Goal: Use online tool/utility: Utilize a website feature to perform a specific function

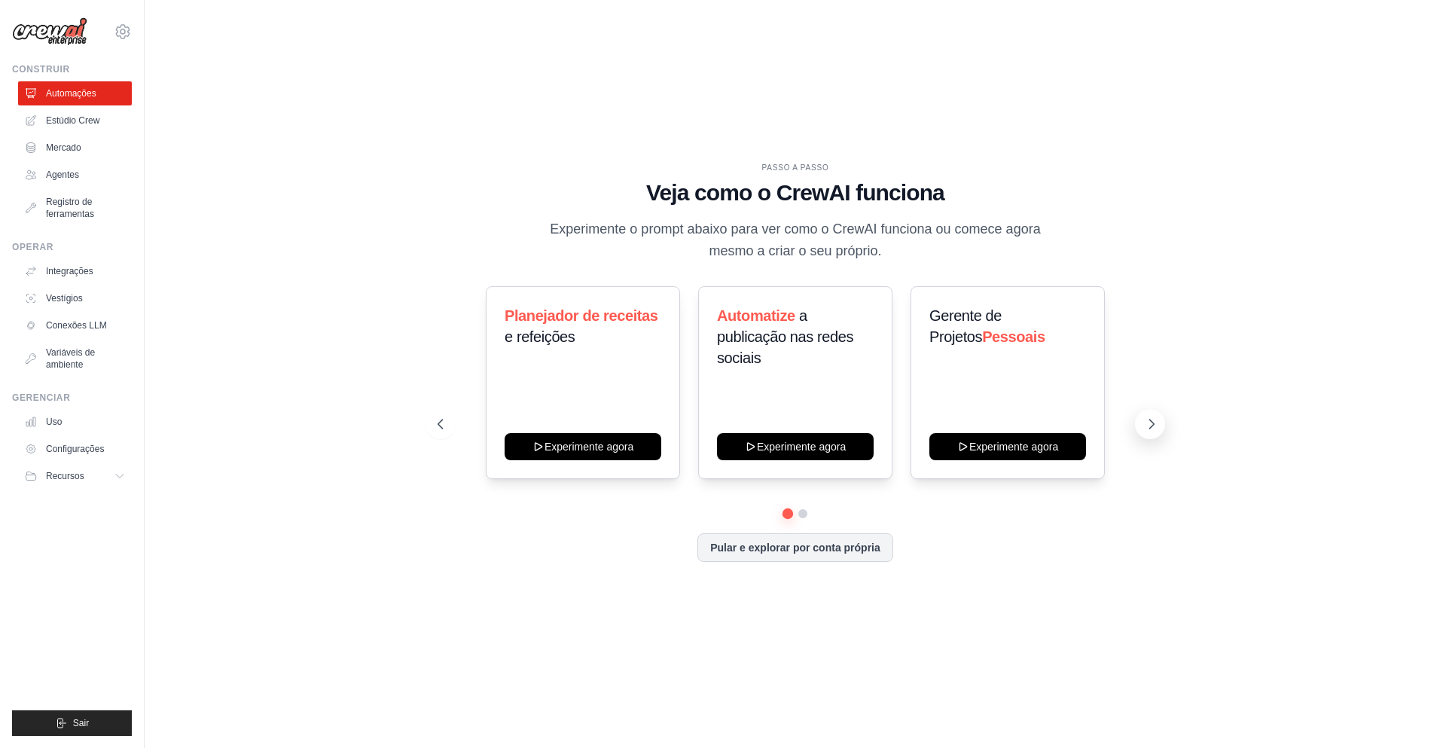
click at [1153, 418] on icon at bounding box center [1151, 423] width 15 height 15
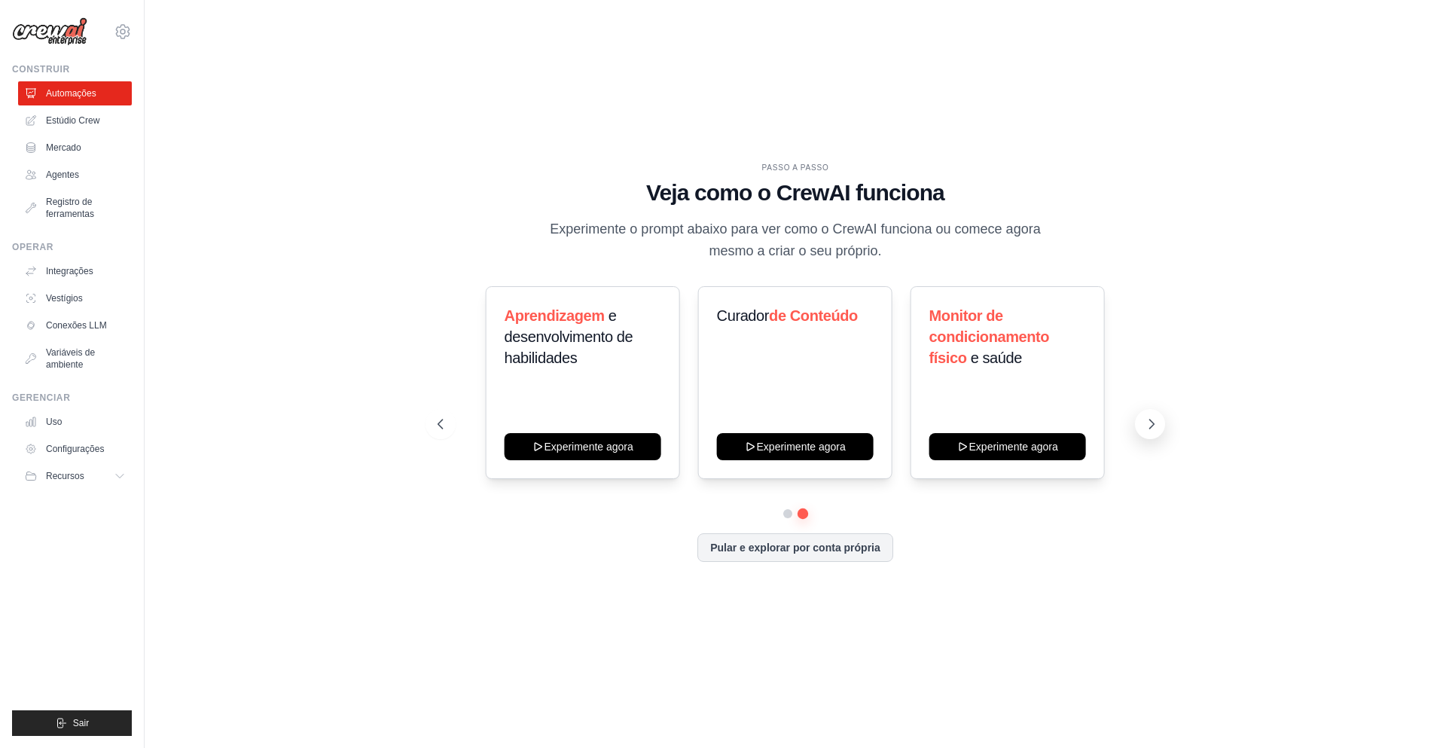
click at [1153, 418] on icon at bounding box center [1151, 423] width 15 height 15
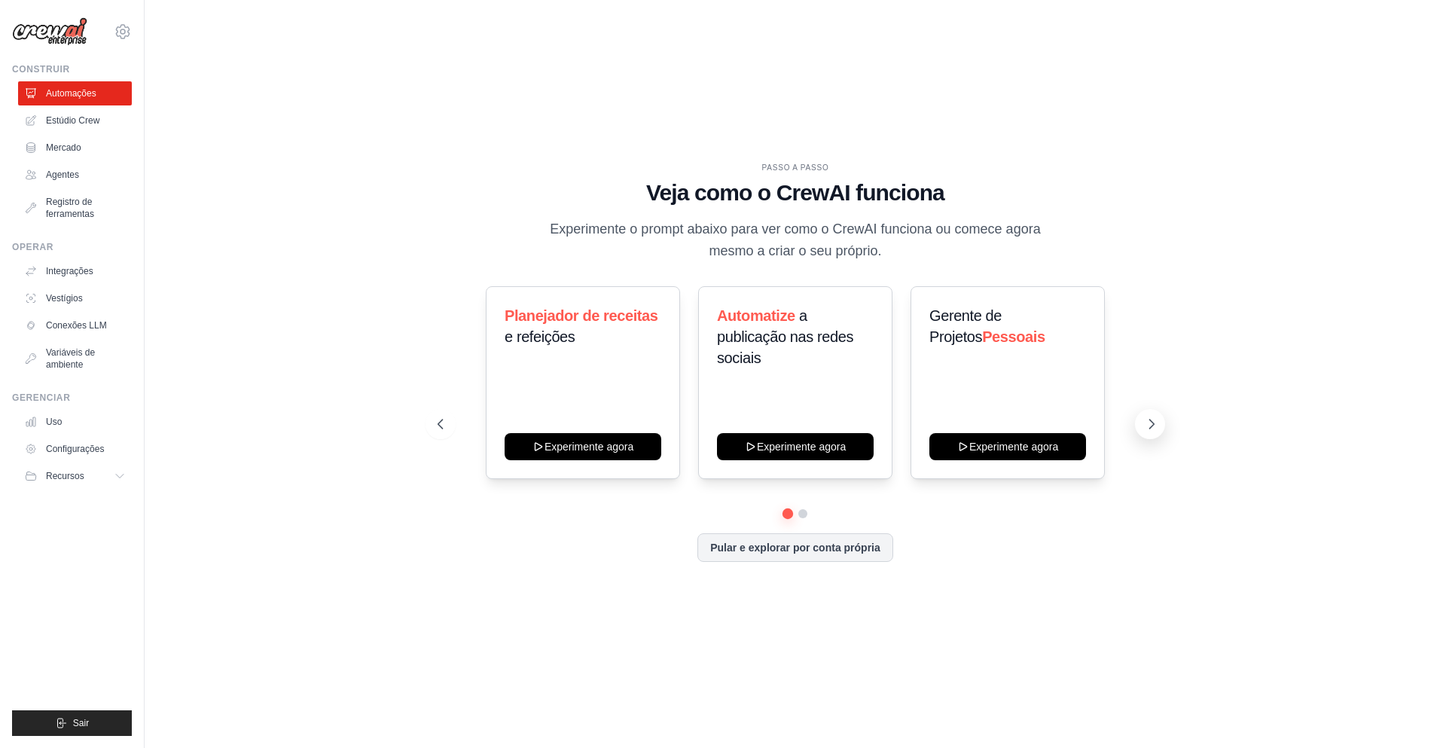
click at [1145, 423] on icon at bounding box center [1151, 423] width 15 height 15
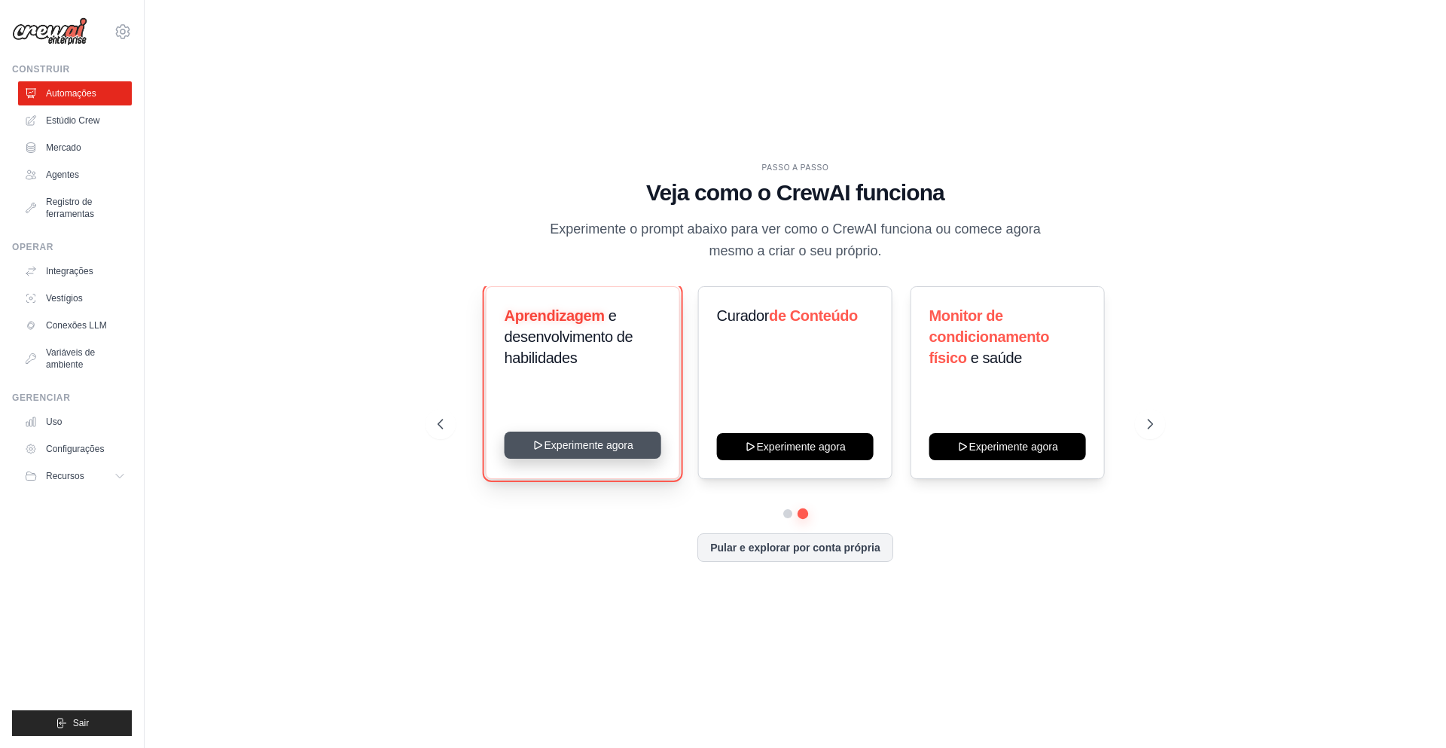
click at [630, 447] on button "Experimente agora" at bounding box center [583, 445] width 157 height 27
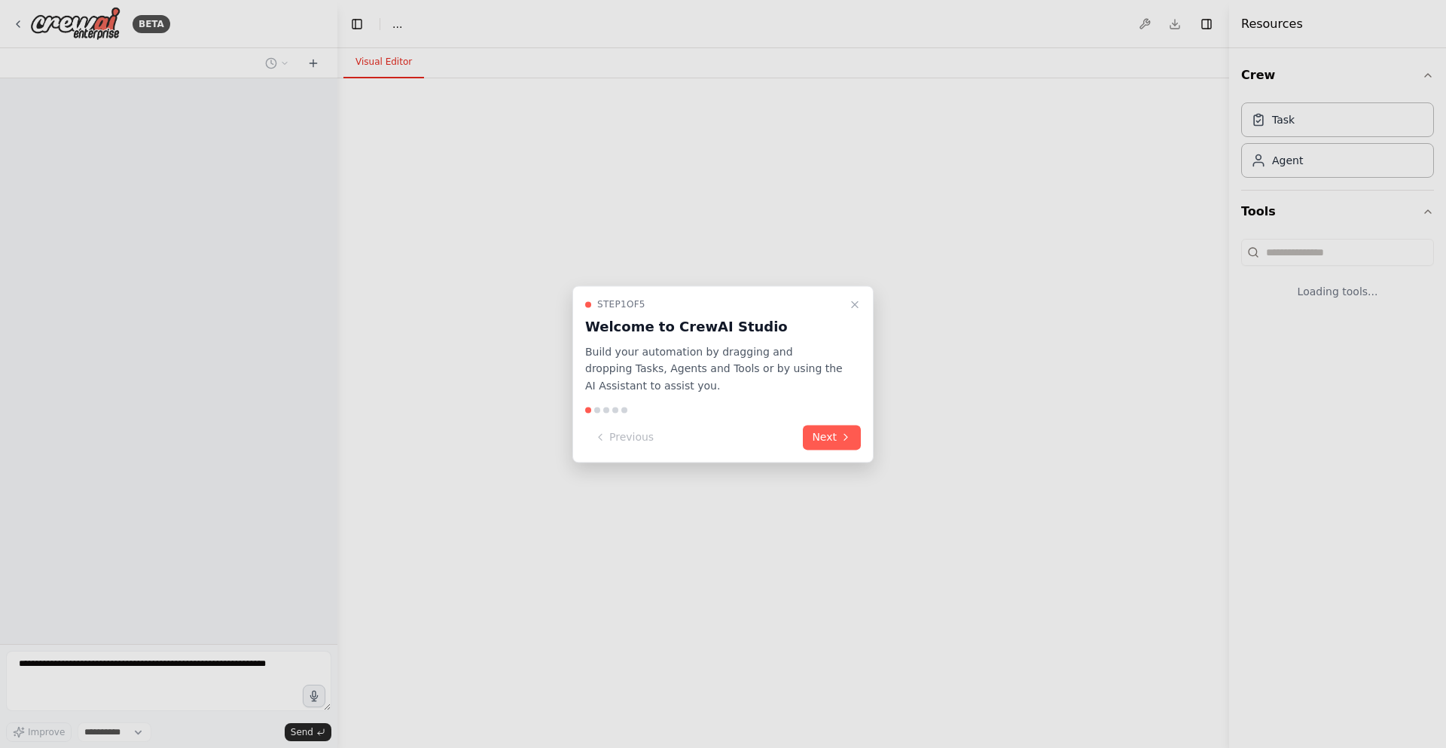
select select "****"
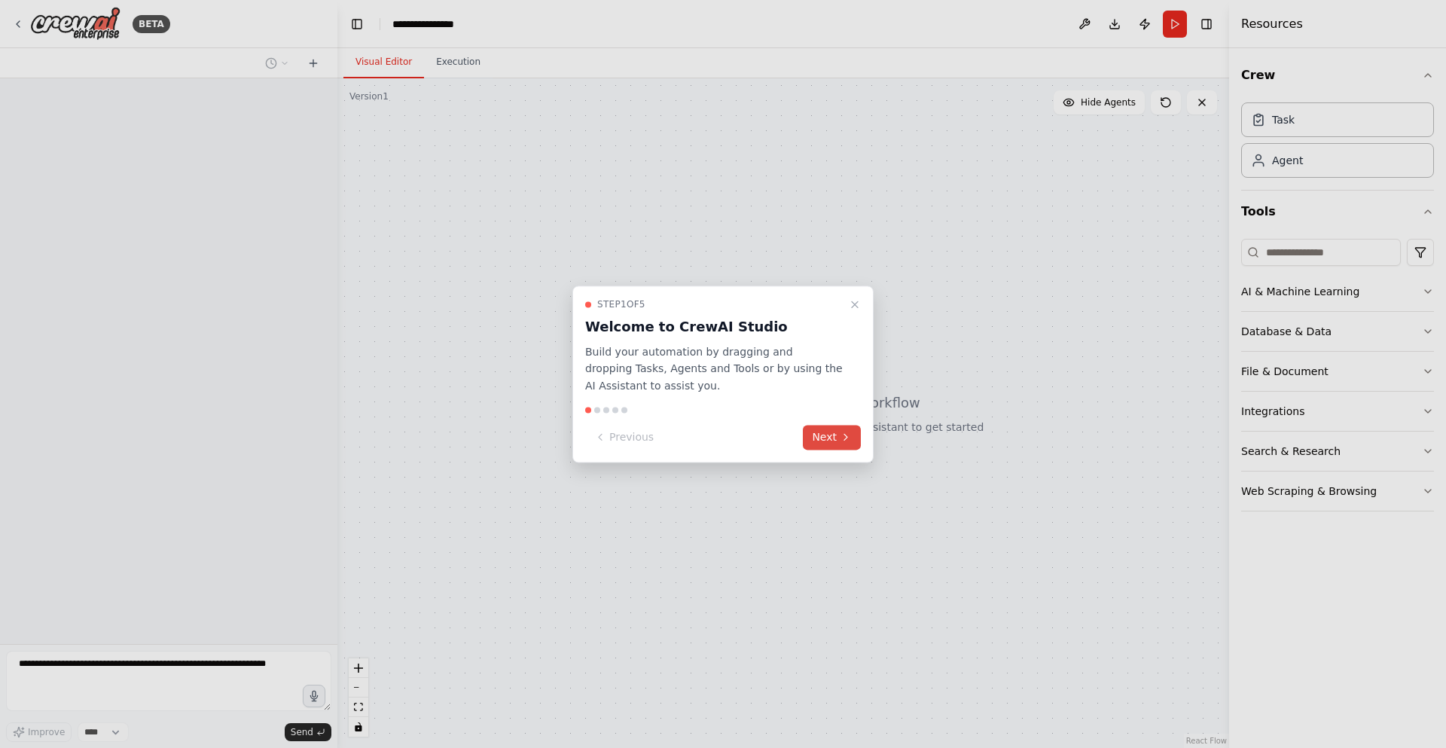
click at [825, 435] on button "Next" at bounding box center [832, 437] width 58 height 25
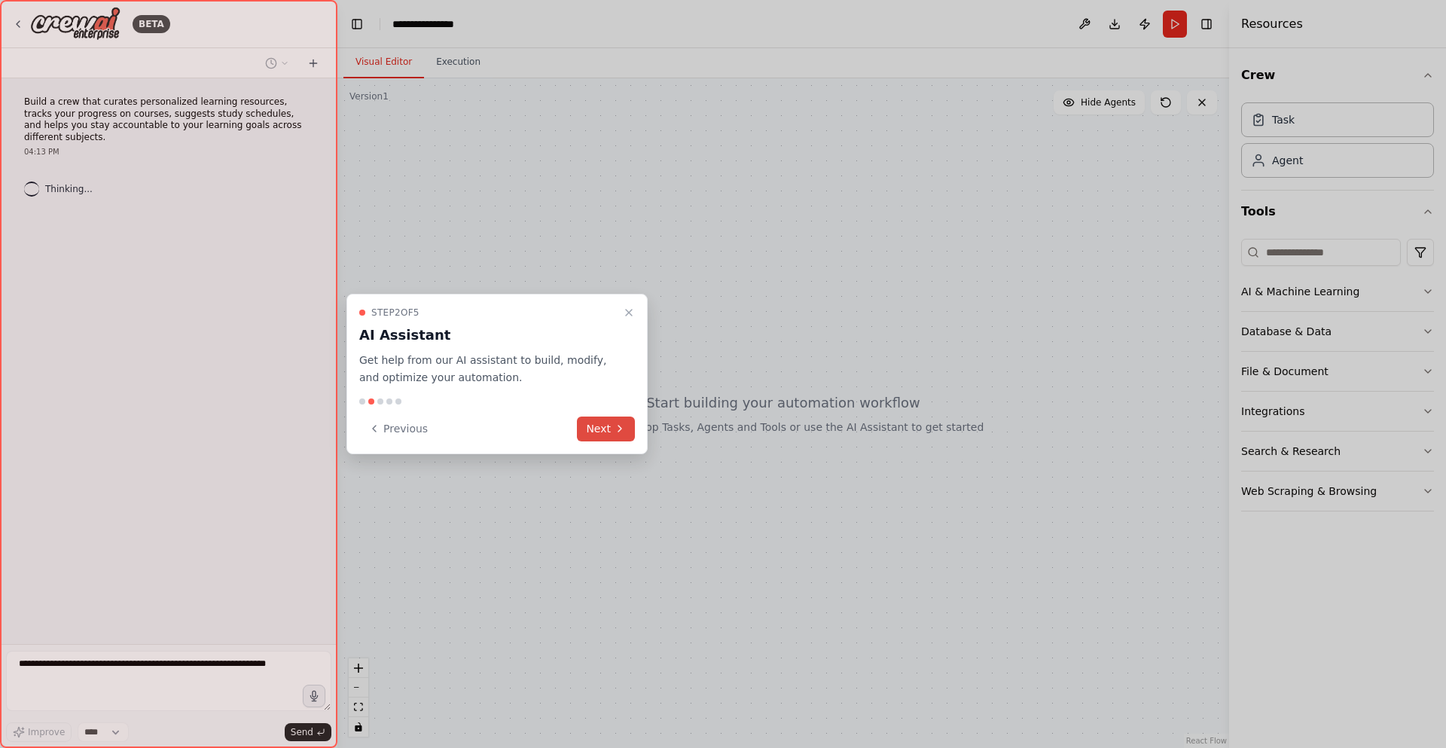
click at [599, 432] on button "Next" at bounding box center [606, 428] width 58 height 25
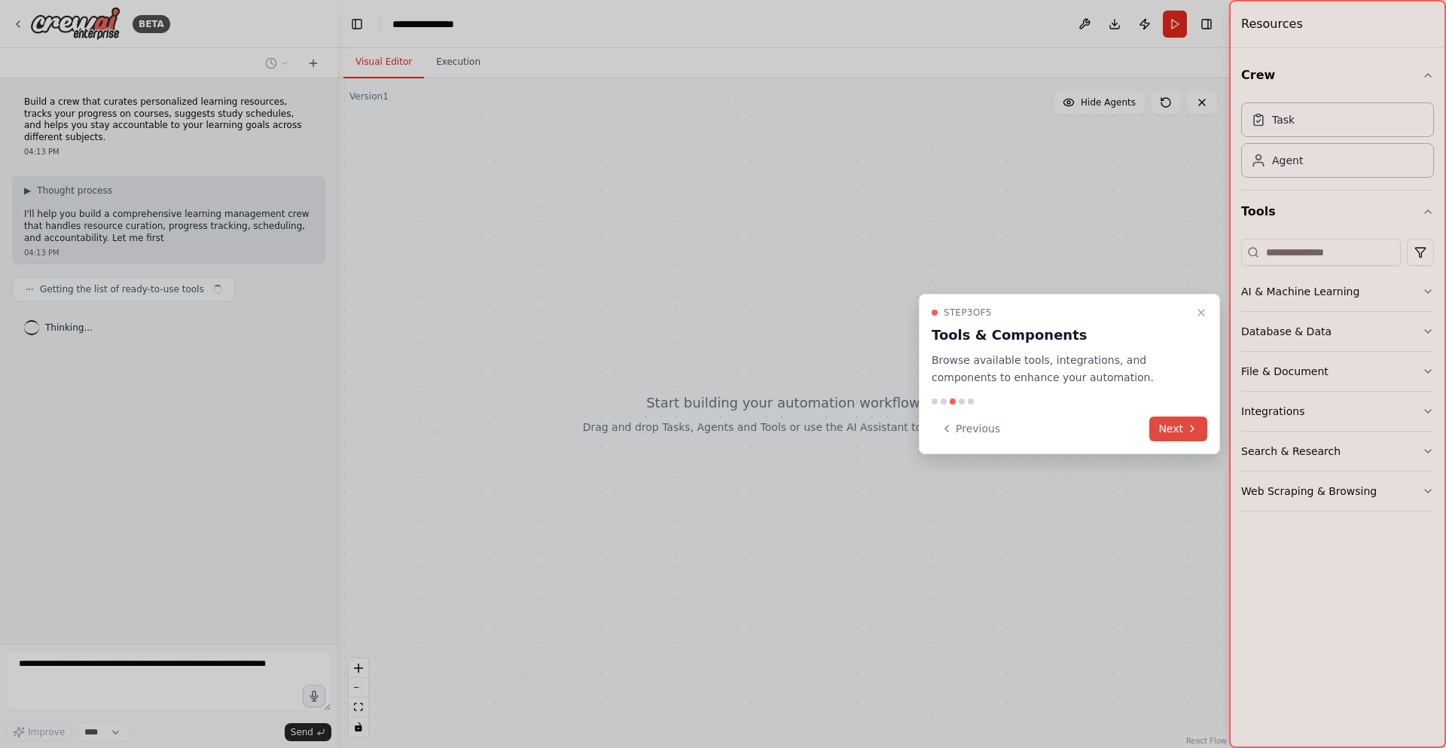
click at [1189, 435] on button "Next" at bounding box center [1178, 428] width 58 height 25
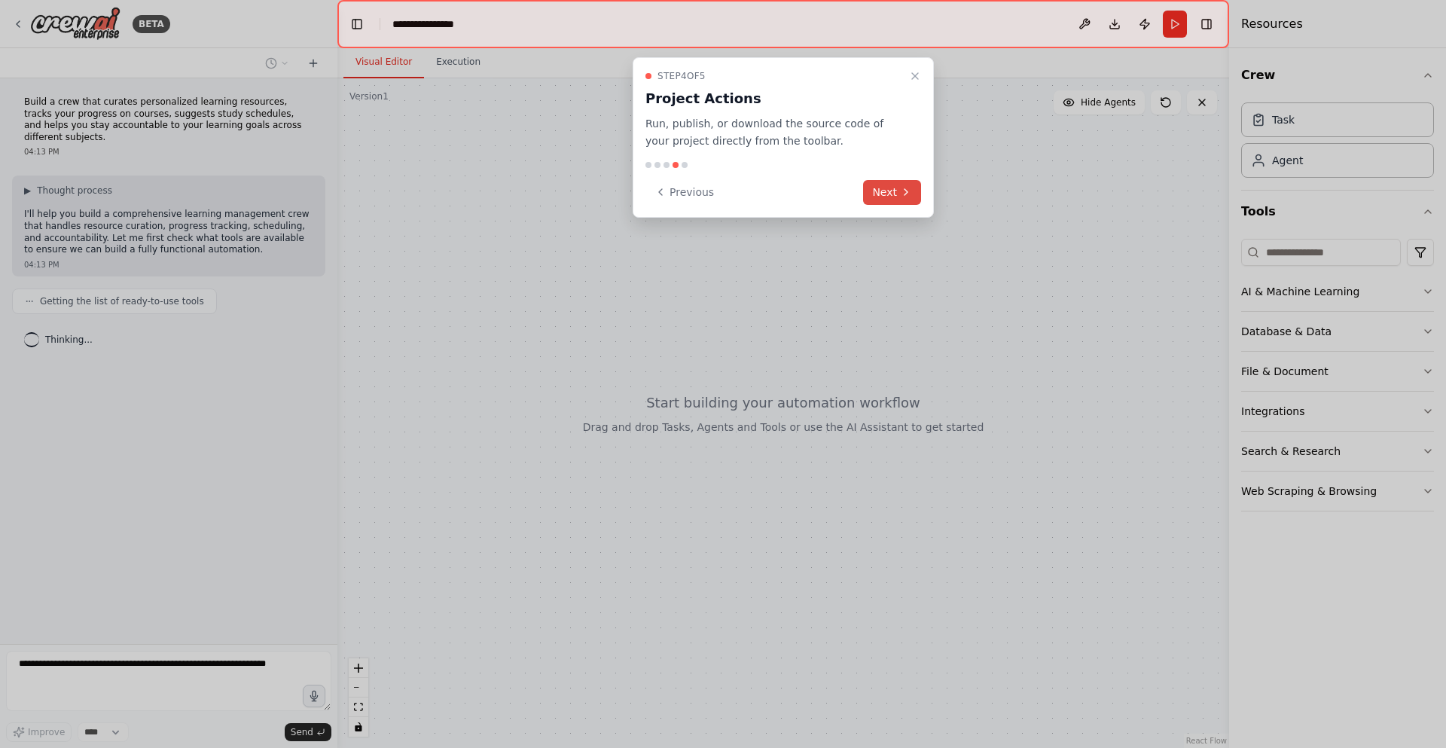
click at [877, 195] on button "Next" at bounding box center [892, 192] width 58 height 25
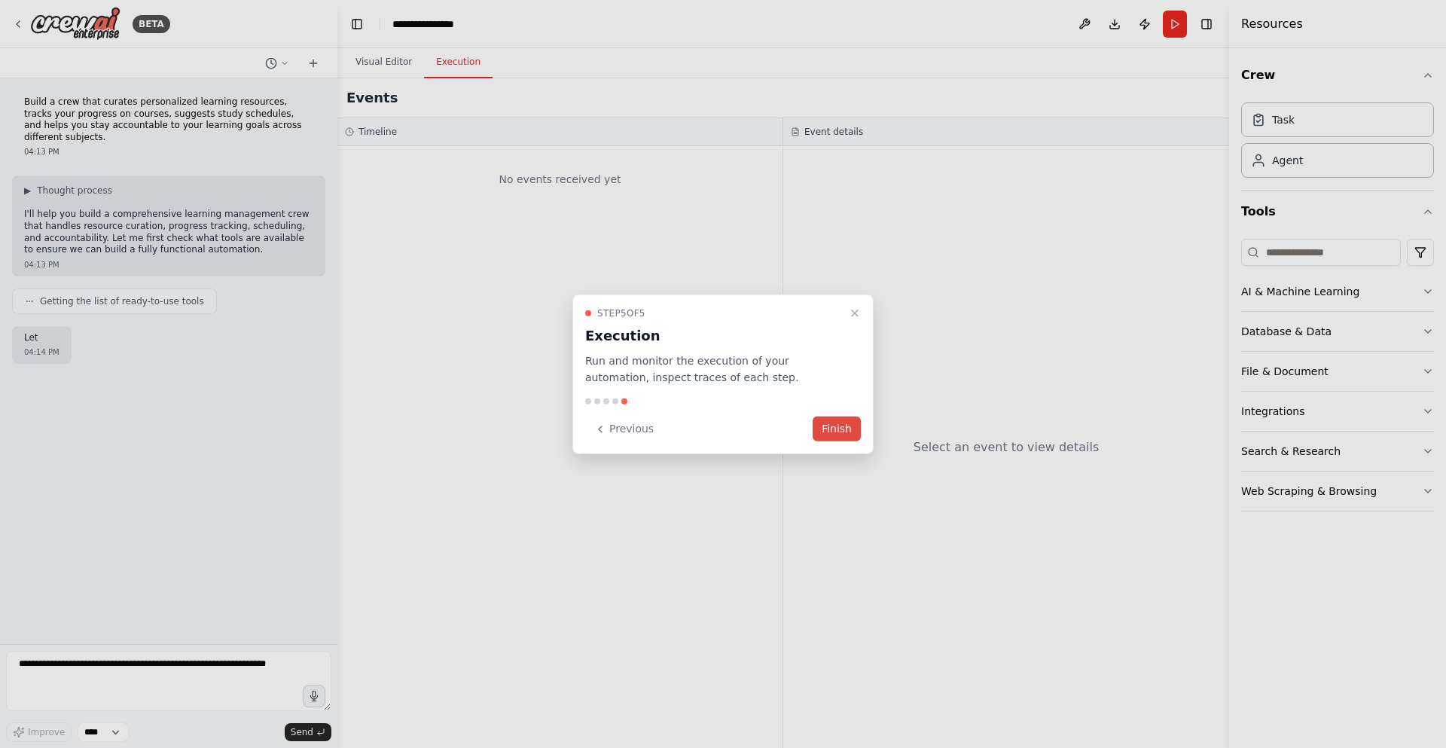
click at [837, 425] on button "Finish" at bounding box center [837, 428] width 48 height 25
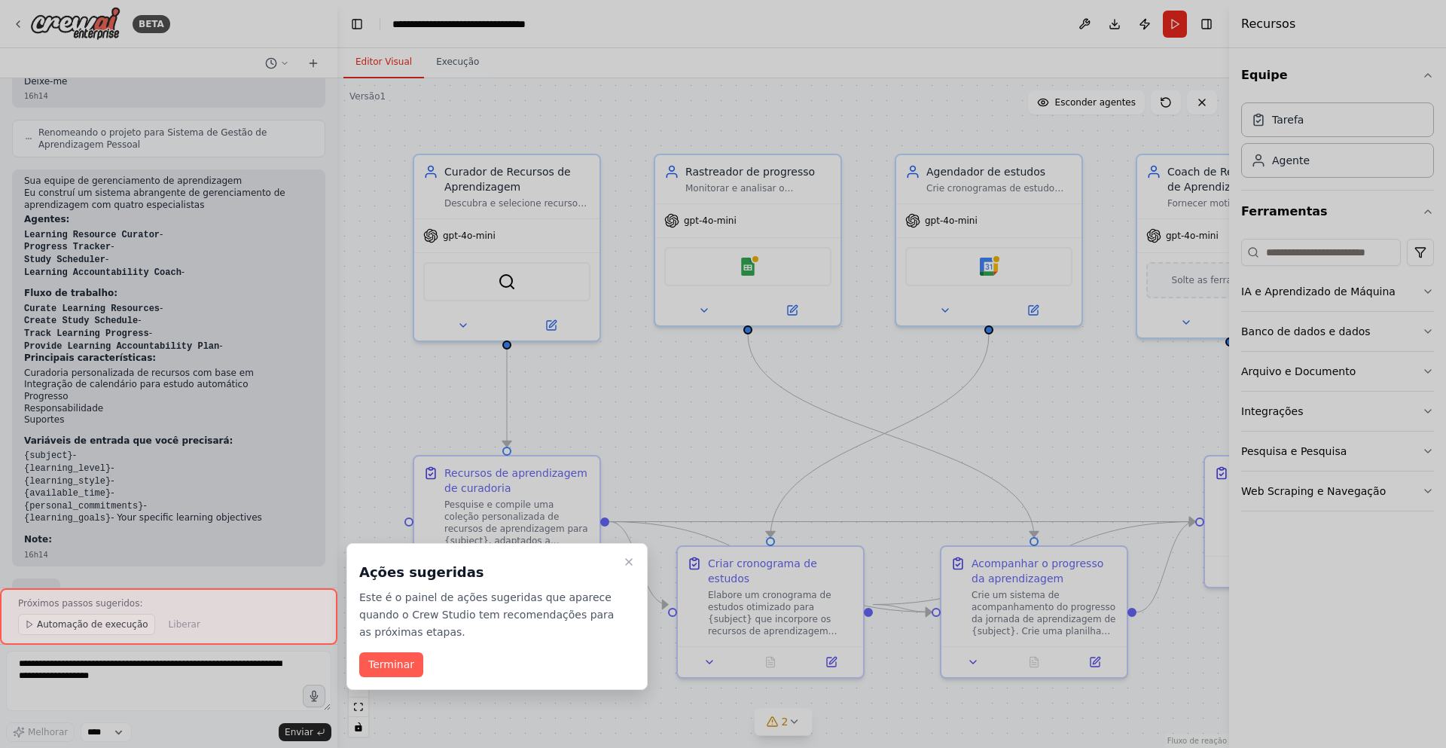
scroll to position [1090, 0]
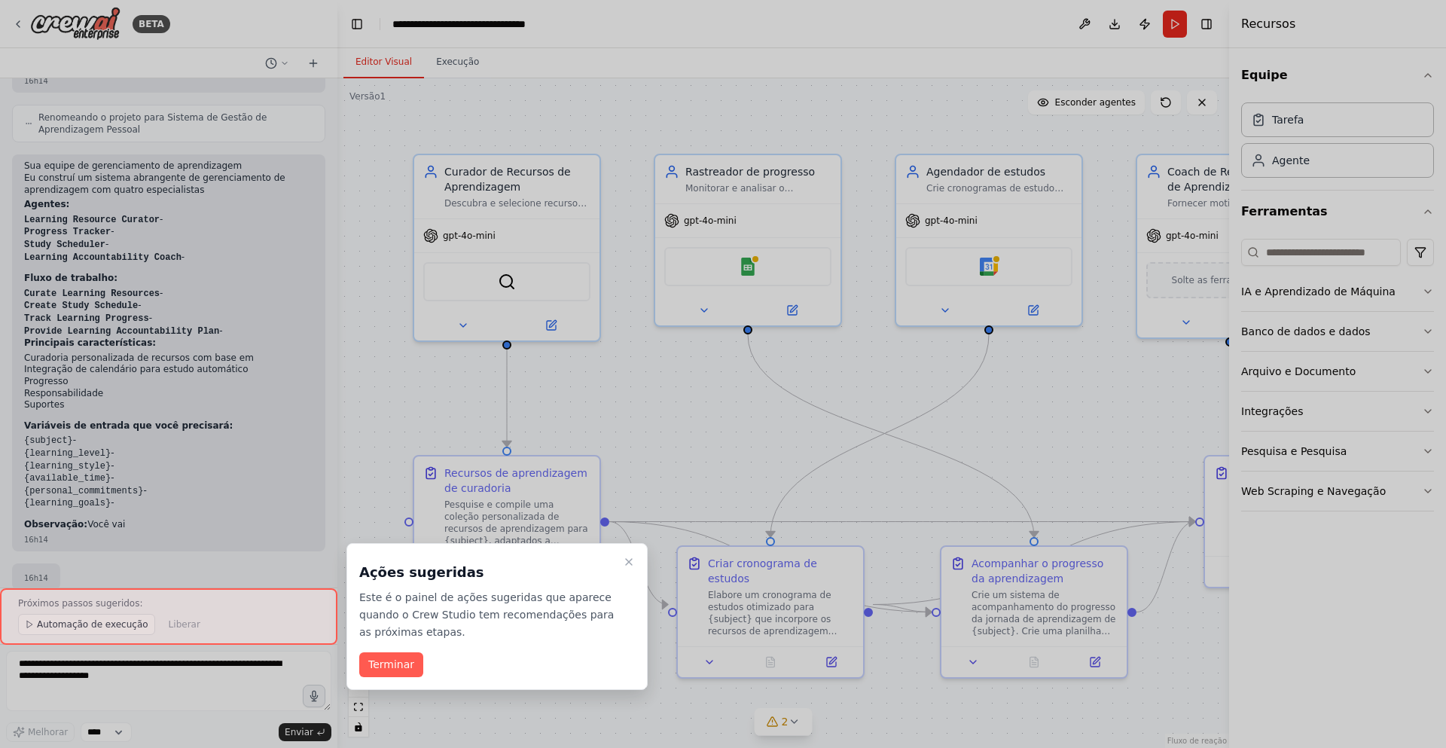
click at [399, 672] on font "Terminar" at bounding box center [391, 665] width 46 height 16
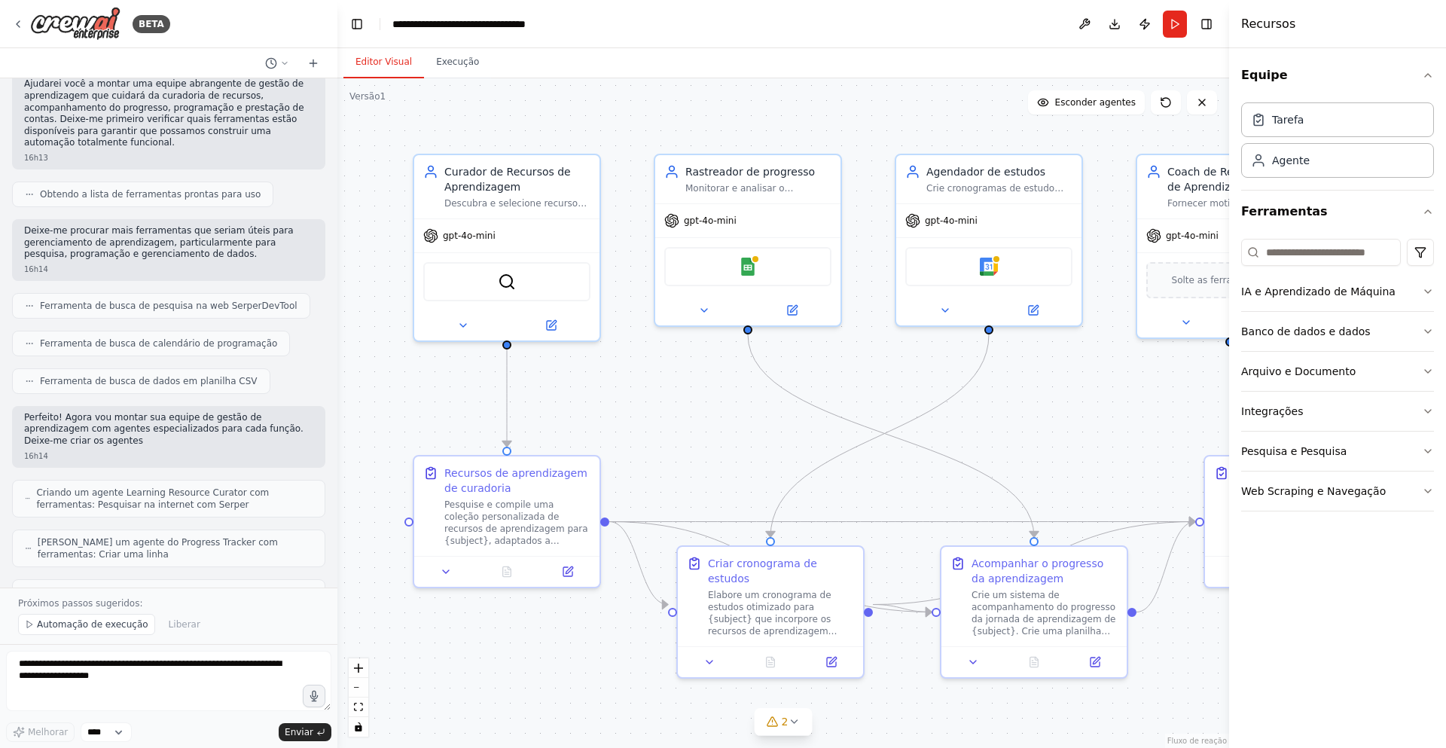
scroll to position [0, 0]
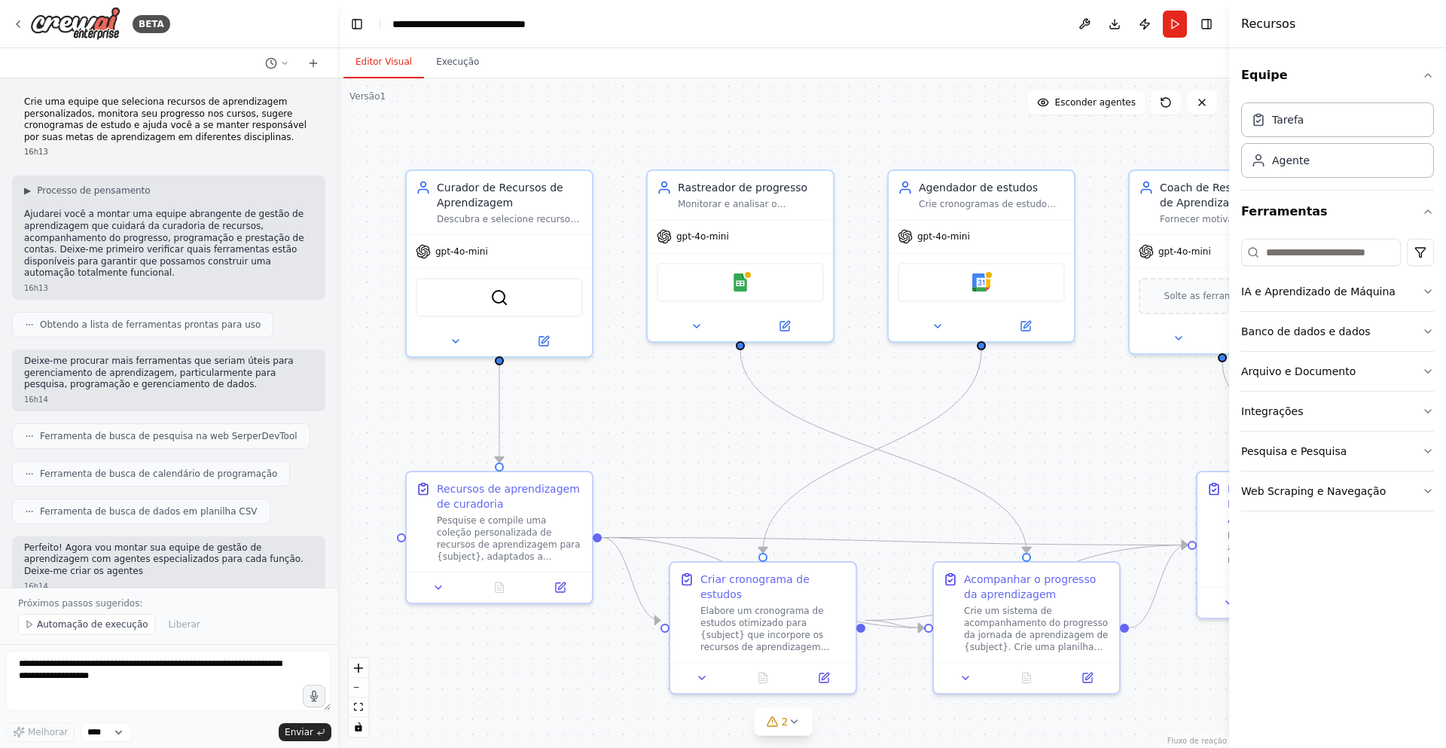
drag, startPoint x: 1104, startPoint y: 387, endPoint x: 1097, endPoint y: 403, distance: 17.5
click at [1097, 403] on div ".deletable-edge-delete-btn { width: 20px; height: 20px; border: 0px solid #ffff…" at bounding box center [783, 413] width 892 height 670
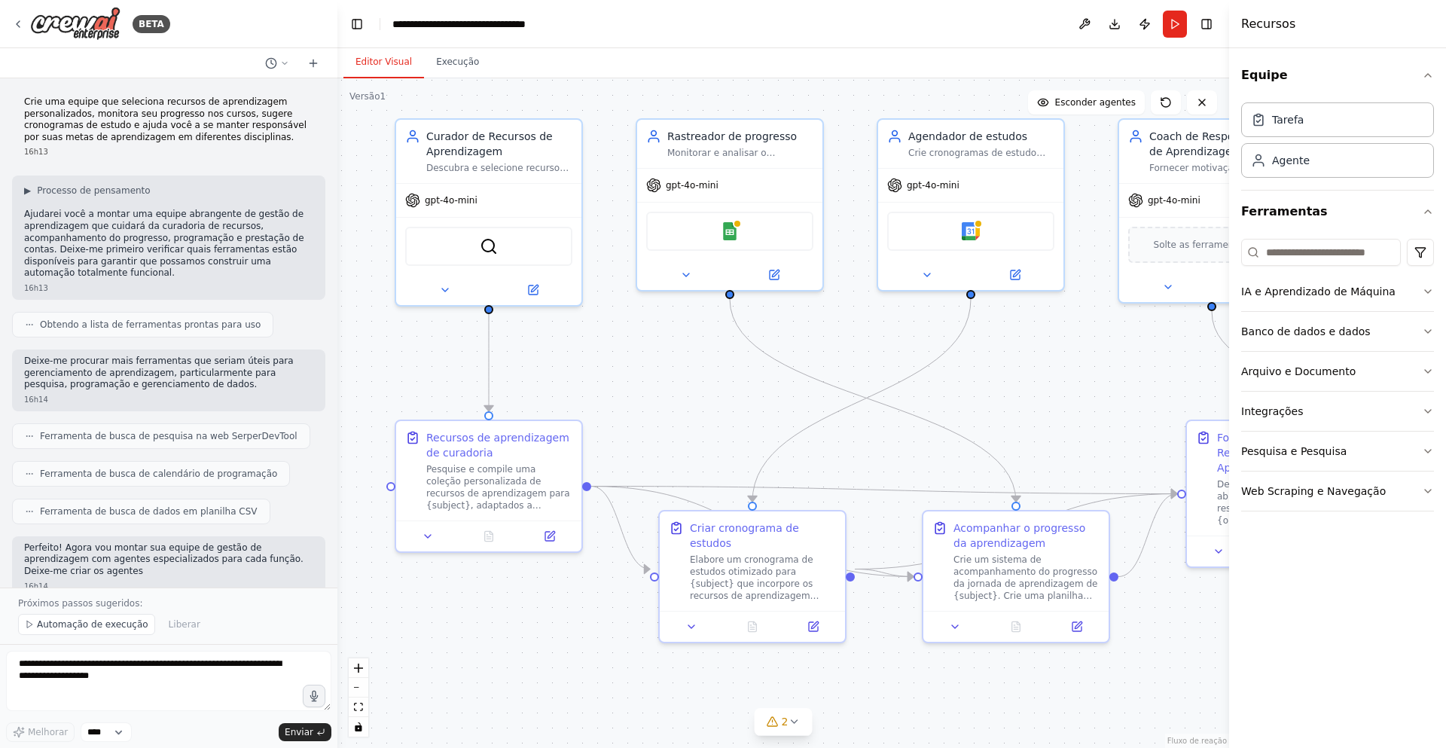
drag, startPoint x: 1103, startPoint y: 381, endPoint x: 1093, endPoint y: 329, distance: 53.0
click at [1093, 329] on div ".deletable-edge-delete-btn { width: 20px; height: 20px; border: 0px solid #ffff…" at bounding box center [783, 413] width 892 height 670
